Goal: Find specific page/section

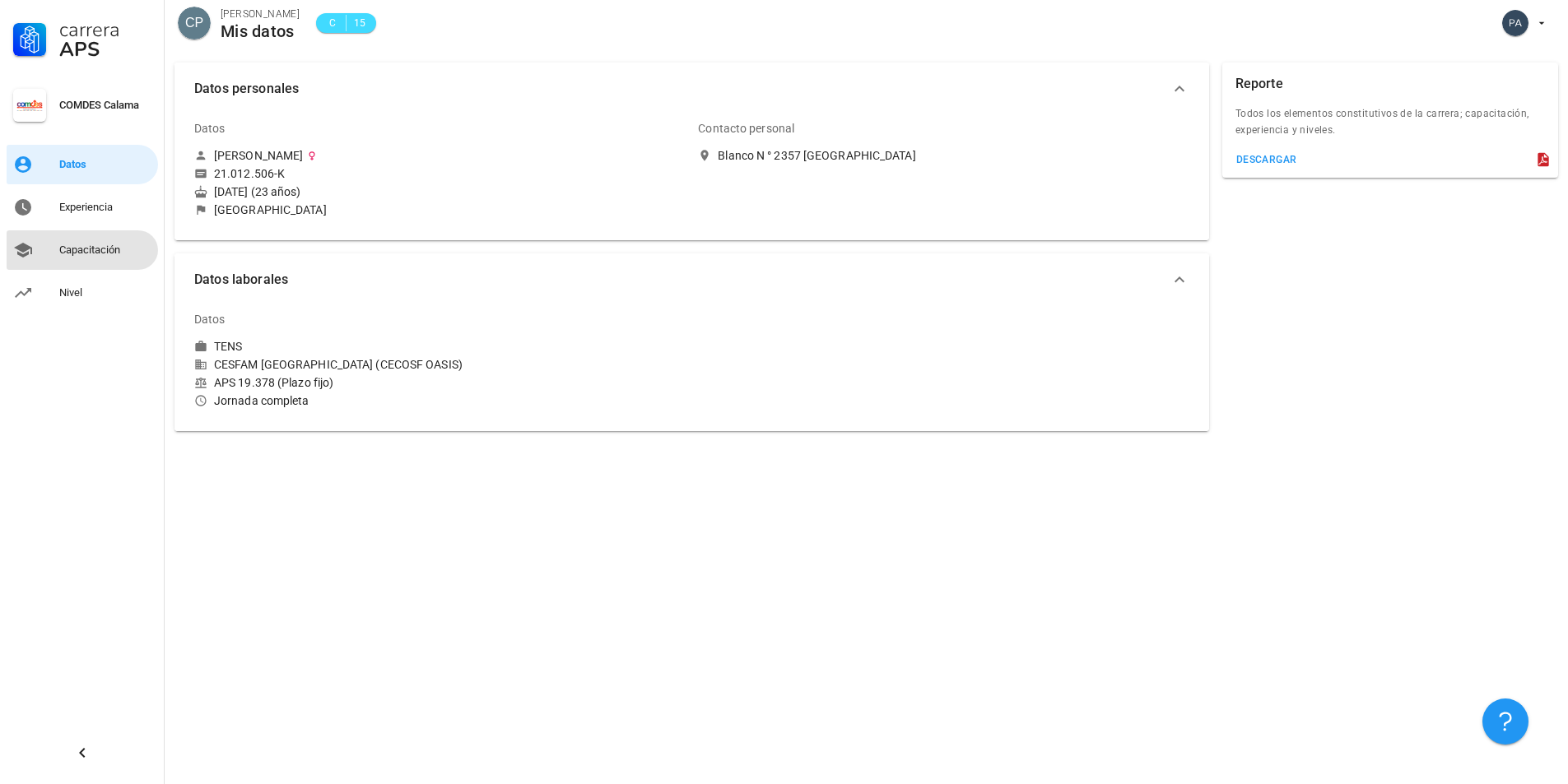
click at [61, 251] on div "Capacitación" at bounding box center [105, 249] width 92 height 13
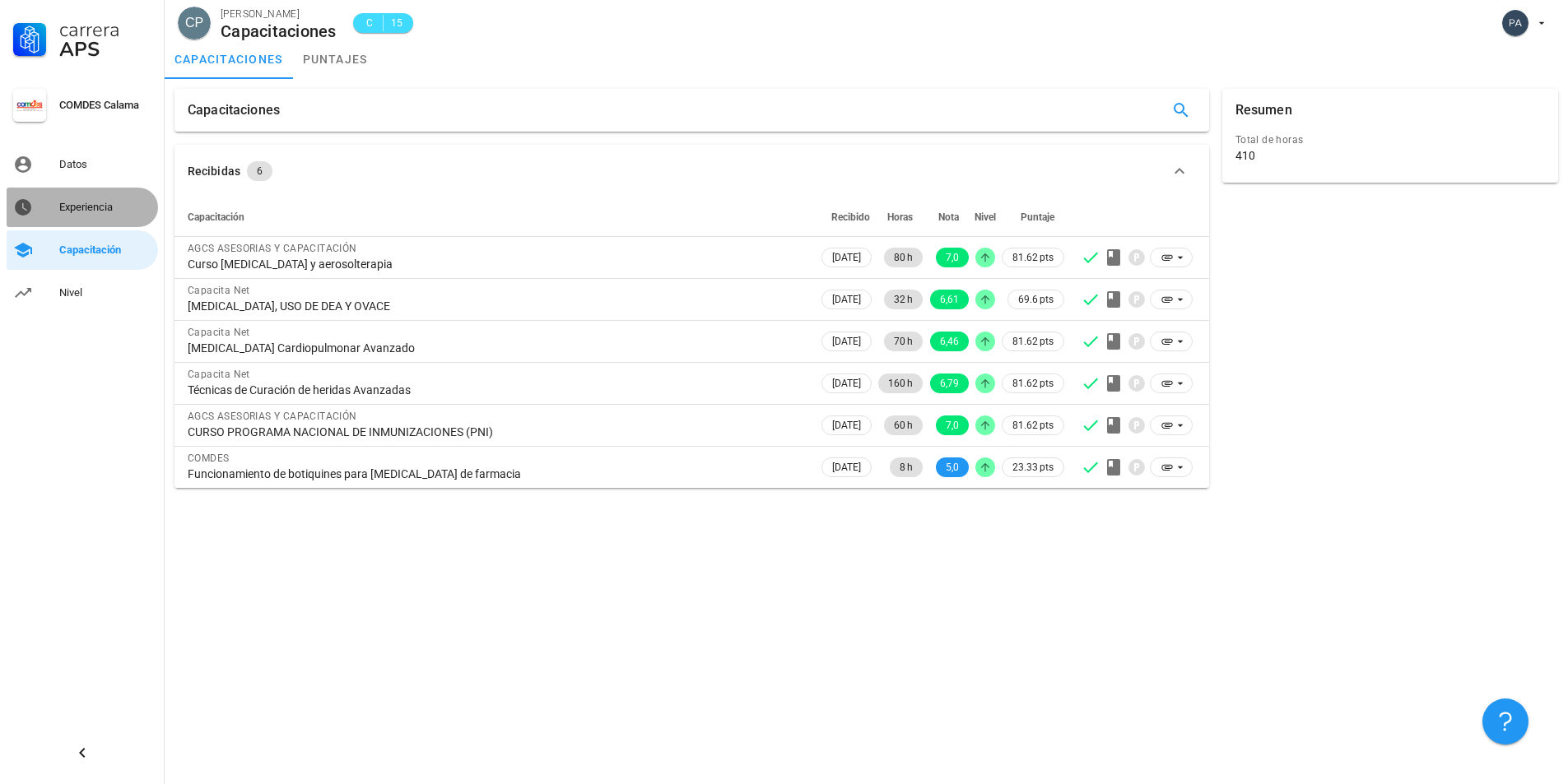
click at [91, 198] on div "Experiencia" at bounding box center [105, 207] width 92 height 26
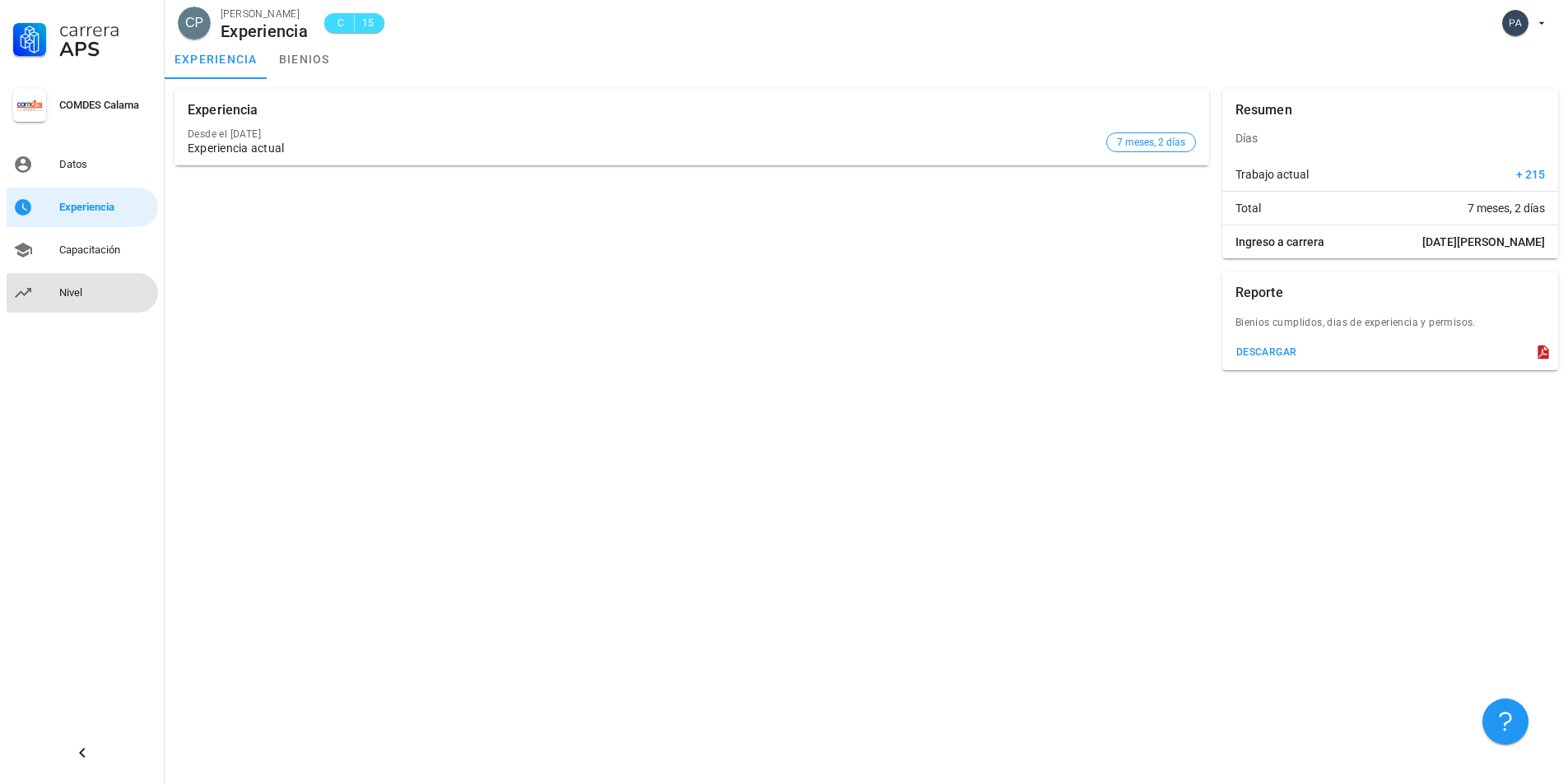
click at [98, 303] on div "Nivel" at bounding box center [105, 292] width 92 height 26
